Goal: Communication & Community: Share content

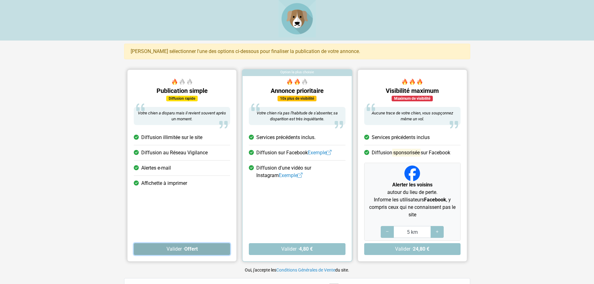
click at [199, 249] on button "Valider · Offert" at bounding box center [182, 249] width 96 height 12
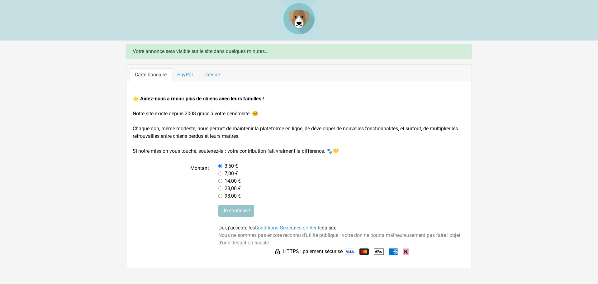
click at [304, 16] on img at bounding box center [299, 18] width 37 height 37
